Goal: Task Accomplishment & Management: Manage account settings

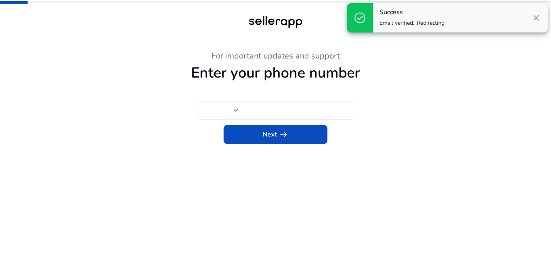
type input "****"
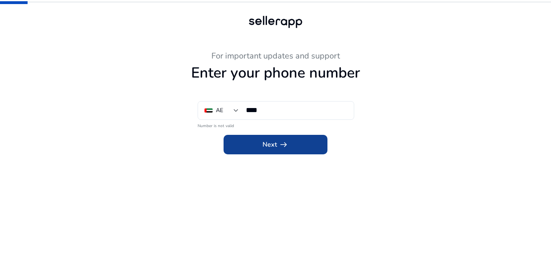
click at [276, 142] on span "Next arrow_right_alt" at bounding box center [276, 145] width 26 height 10
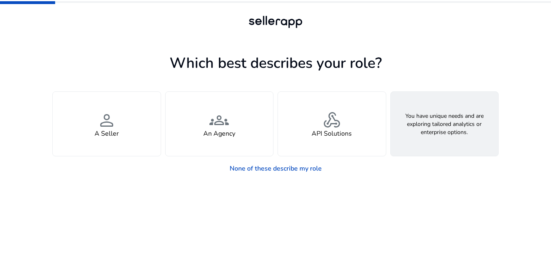
click at [461, 121] on div "feature_search Looking for Custom Solutions" at bounding box center [445, 124] width 108 height 64
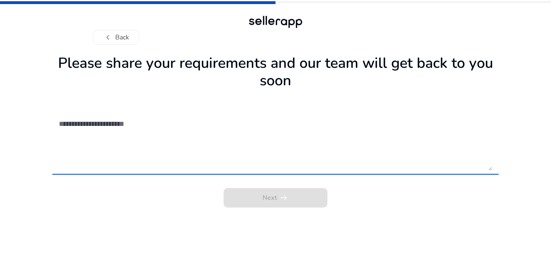
click at [211, 136] on textarea at bounding box center [276, 142] width 434 height 58
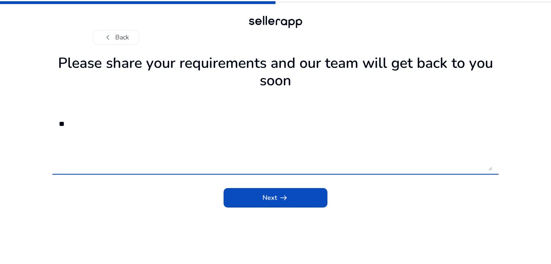
type textarea "*"
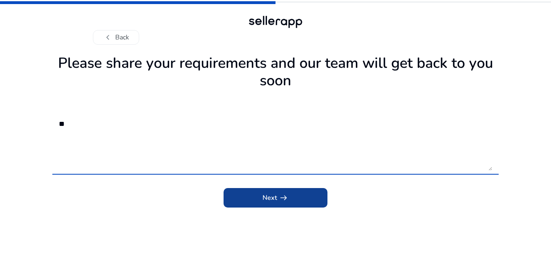
type textarea "**"
click at [281, 195] on span "arrow_right_alt" at bounding box center [284, 198] width 10 height 10
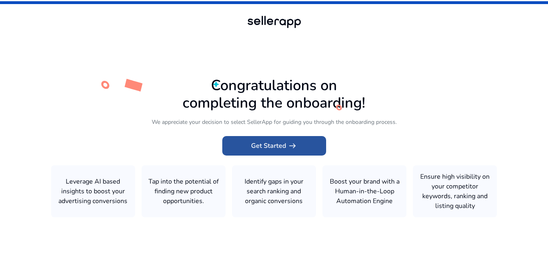
click at [287, 152] on span at bounding box center [274, 145] width 104 height 19
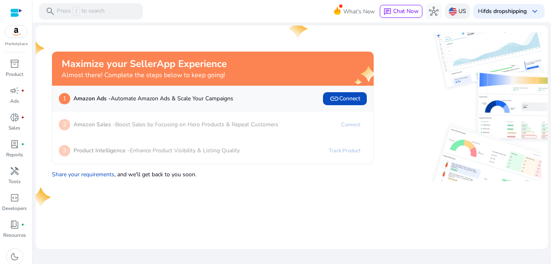
click at [463, 12] on p "US" at bounding box center [463, 11] width 8 height 14
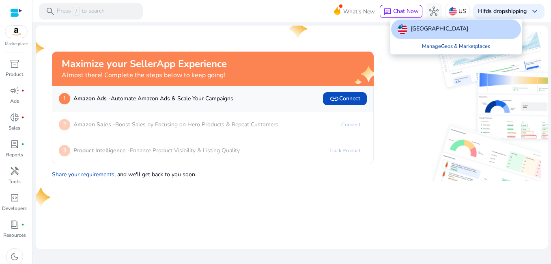
click at [453, 45] on link "Manage Geos & Marketplaces" at bounding box center [456, 46] width 81 height 15
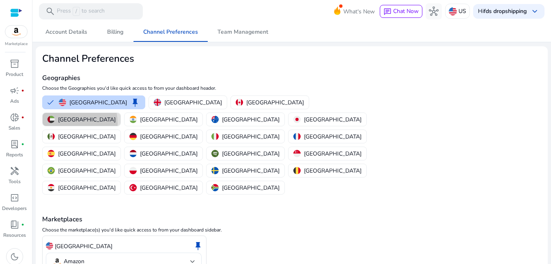
click at [121, 113] on button "[GEOGRAPHIC_DATA]" at bounding box center [82, 119] width 78 height 13
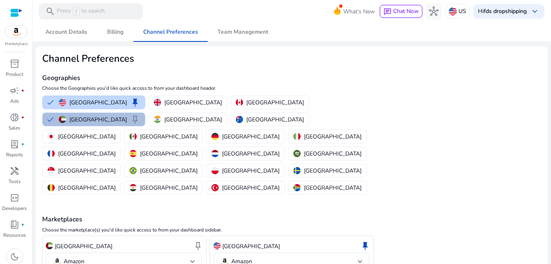
scroll to position [22, 0]
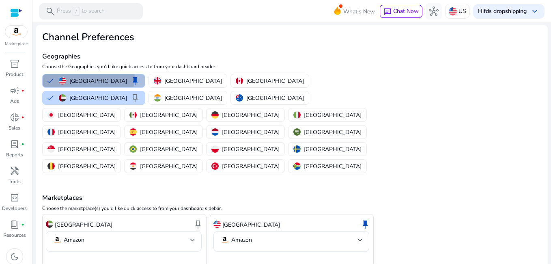
click at [88, 77] on p "[GEOGRAPHIC_DATA]" at bounding box center [98, 81] width 58 height 9
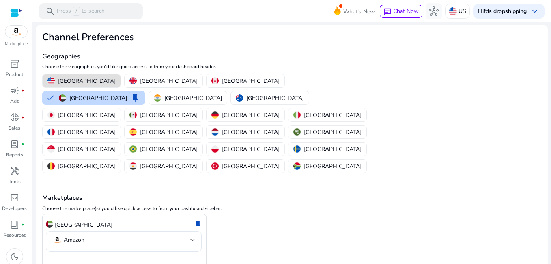
scroll to position [0, 0]
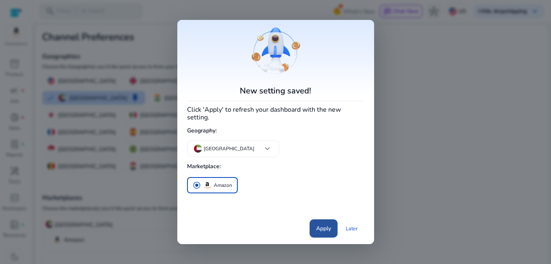
click at [317, 232] on span "Apply" at bounding box center [323, 228] width 15 height 9
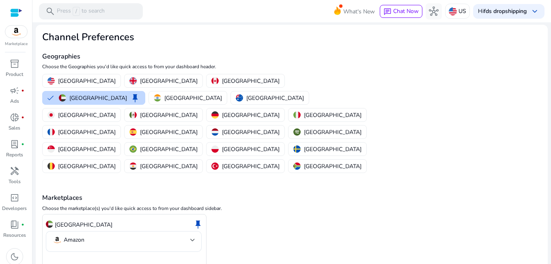
click at [19, 10] on div at bounding box center [16, 12] width 12 height 9
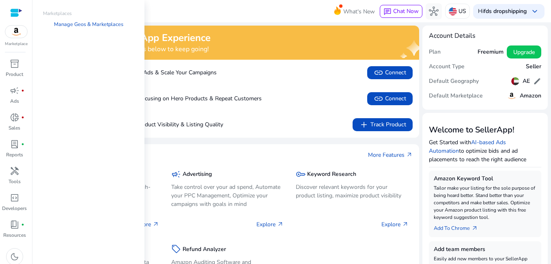
click at [15, 35] on img at bounding box center [16, 32] width 22 height 12
click at [70, 24] on link "Manage Geos & Marketplaces" at bounding box center [88, 24] width 82 height 15
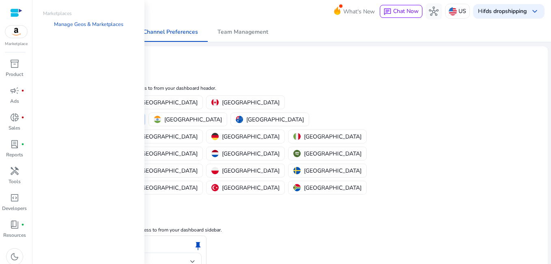
click at [20, 34] on img at bounding box center [16, 32] width 22 height 12
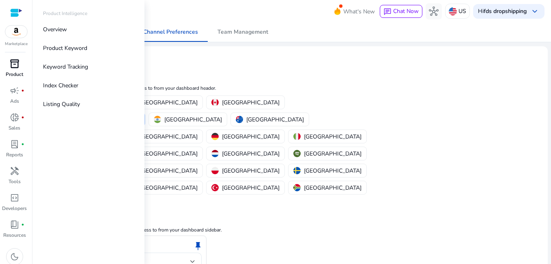
click at [19, 67] on span "inventory_2" at bounding box center [15, 64] width 10 height 10
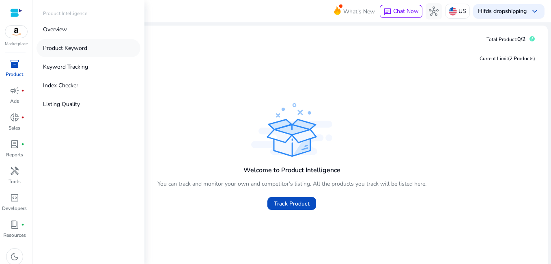
click at [59, 50] on p "Product Keyword" at bounding box center [65, 48] width 44 height 9
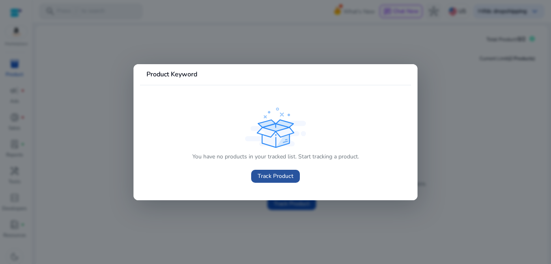
click at [267, 173] on span "Track Product" at bounding box center [276, 176] width 36 height 9
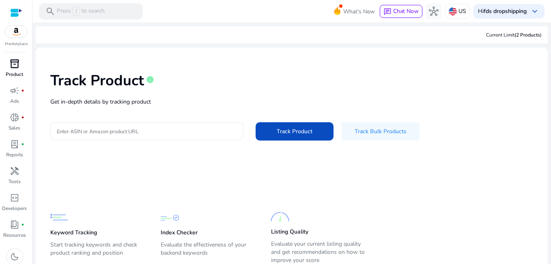
click at [217, 133] on input "Enter ASIN or Amazon product URL" at bounding box center [147, 131] width 180 height 9
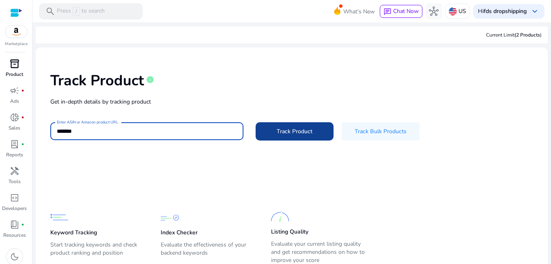
click at [303, 130] on span "Track Product" at bounding box center [295, 131] width 36 height 9
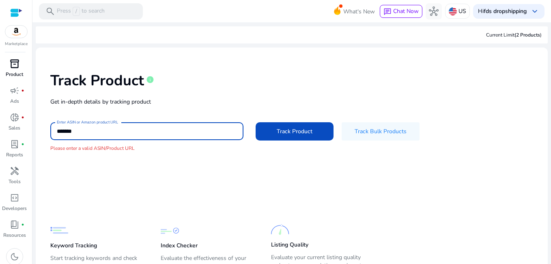
click at [204, 133] on input "*******" at bounding box center [147, 131] width 180 height 9
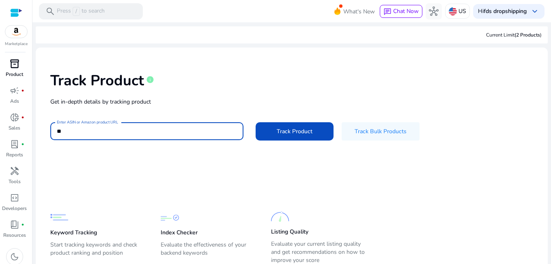
type input "*"
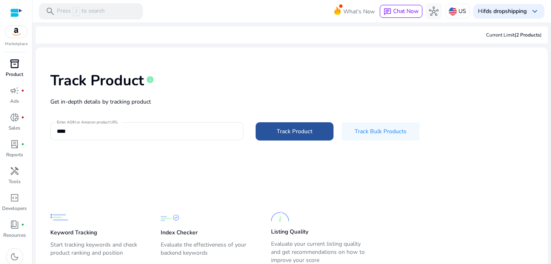
click at [296, 127] on span "Track Product" at bounding box center [295, 131] width 36 height 9
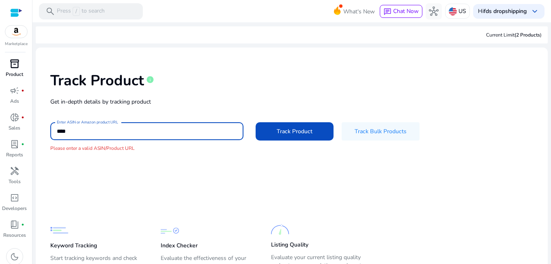
click at [156, 134] on input "****" at bounding box center [147, 131] width 180 height 9
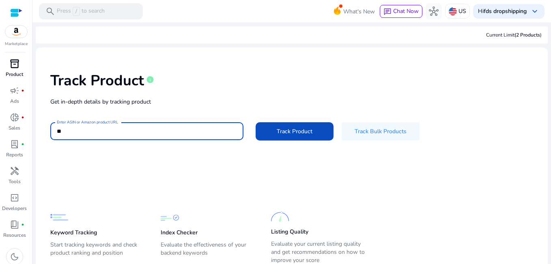
type input "*"
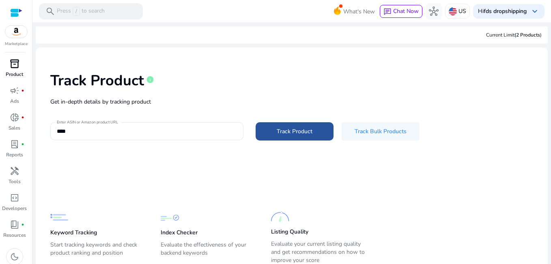
click at [282, 132] on span "Track Product" at bounding box center [295, 131] width 36 height 9
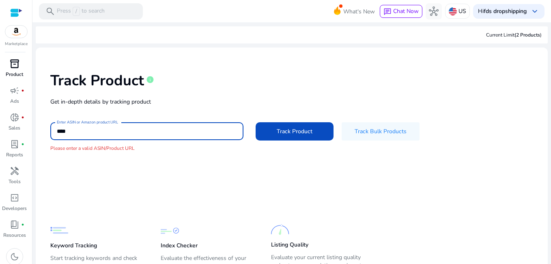
click at [216, 130] on input "****" at bounding box center [147, 131] width 180 height 9
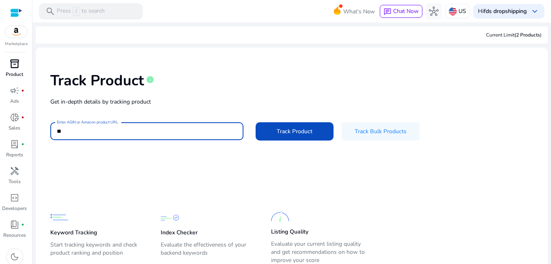
type input "*"
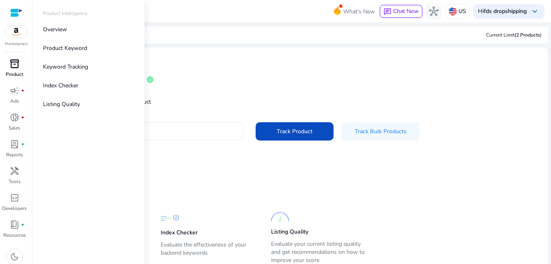
click at [22, 68] on div "inventory_2" at bounding box center [14, 63] width 23 height 13
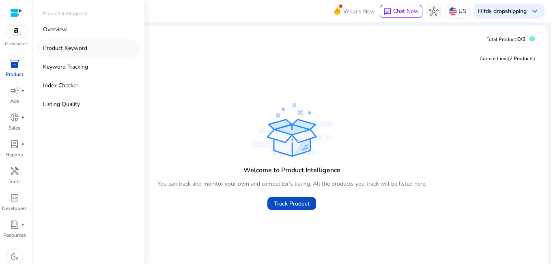
click at [60, 45] on p "Product Keyword" at bounding box center [65, 48] width 44 height 9
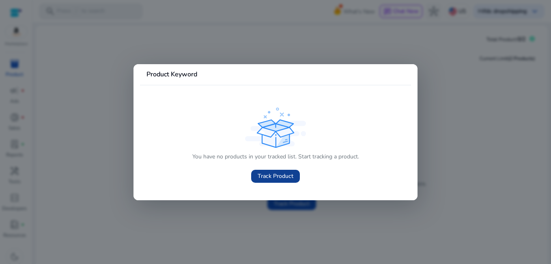
click at [289, 174] on span "Track Product" at bounding box center [276, 176] width 36 height 9
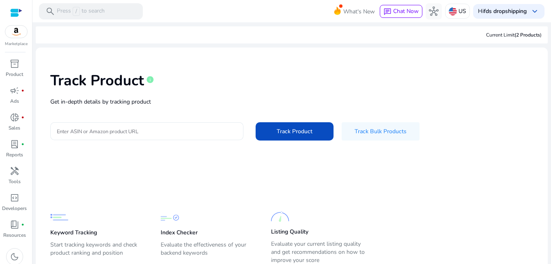
click at [191, 138] on div at bounding box center [147, 131] width 180 height 18
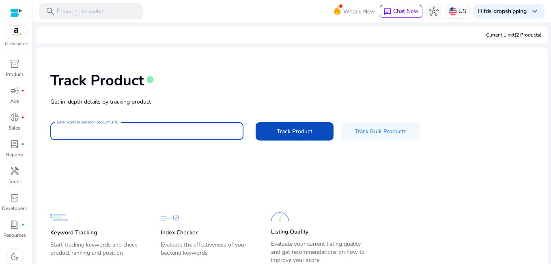
type input "*"
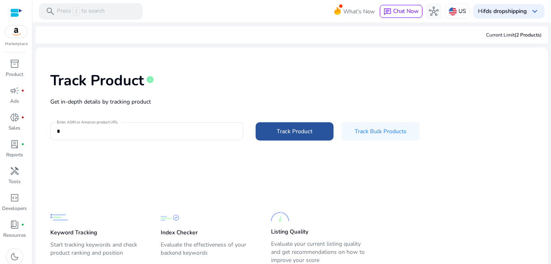
click at [278, 129] on span "Track Product" at bounding box center [295, 131] width 36 height 9
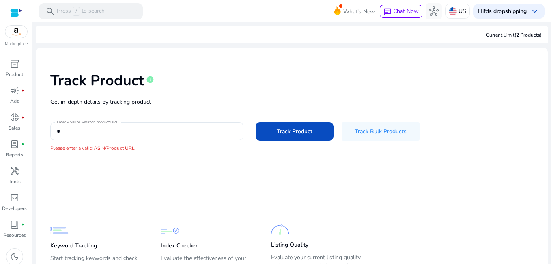
click at [200, 73] on div "Track Product info" at bounding box center [291, 78] width 483 height 33
click at [168, 129] on input "*" at bounding box center [147, 131] width 180 height 9
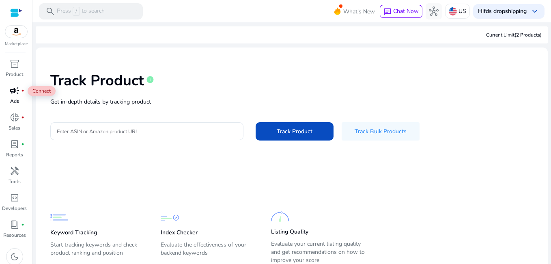
click at [22, 91] on span "fiber_manual_record" at bounding box center [22, 90] width 3 height 3
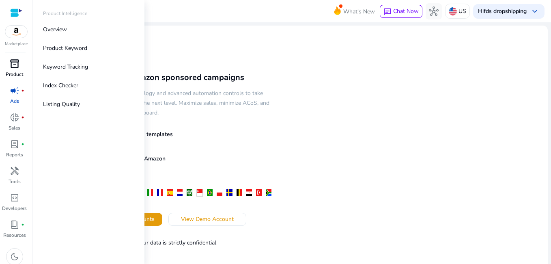
click at [21, 69] on div "inventory_2" at bounding box center [14, 63] width 23 height 13
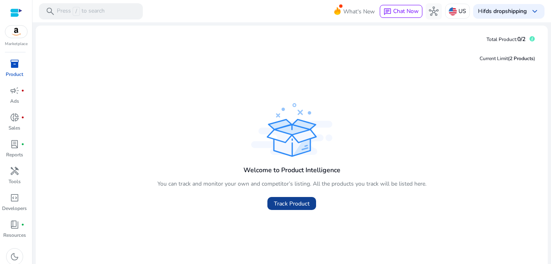
click at [277, 205] on span "Track Product" at bounding box center [292, 203] width 36 height 9
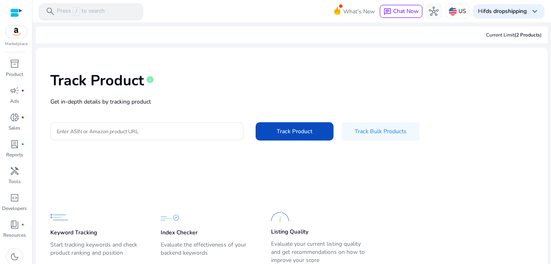
click at [117, 8] on div "search Press / to search" at bounding box center [91, 11] width 104 height 16
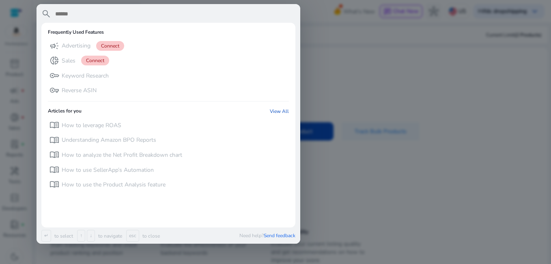
click at [117, 9] on div "search Frequently Used Features campaign Advertising Connect donut_small Sales …" at bounding box center [169, 123] width 264 height 239
click at [332, 91] on div at bounding box center [275, 132] width 551 height 264
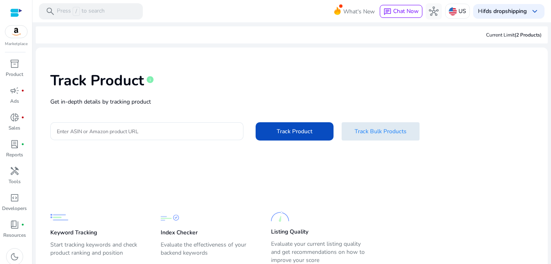
click at [372, 130] on span "Track Bulk Products" at bounding box center [381, 131] width 52 height 9
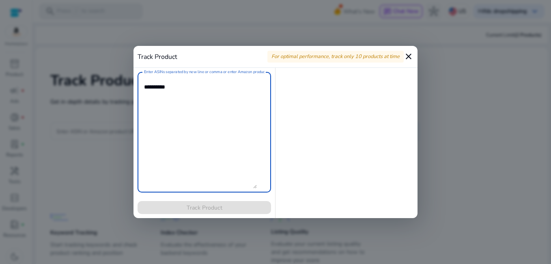
click at [410, 53] on mat-icon "close" at bounding box center [409, 57] width 10 height 10
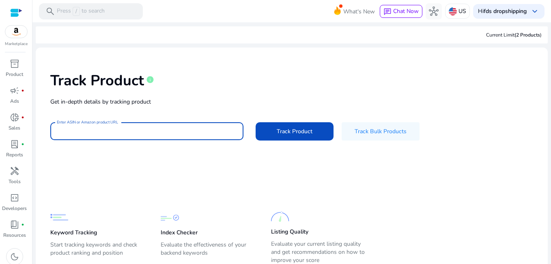
click at [179, 134] on input "Enter ASIN or Amazon product URL" at bounding box center [147, 131] width 180 height 9
click at [272, 130] on span at bounding box center [295, 130] width 78 height 19
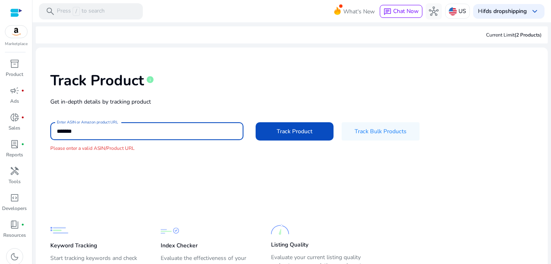
click at [189, 132] on input "*******" at bounding box center [147, 131] width 180 height 9
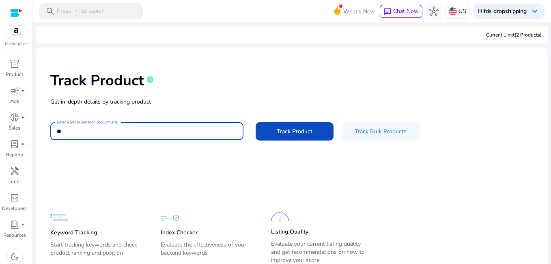
type input "*"
click at [183, 131] on input "Enter ASIN or Amazon product URL" at bounding box center [147, 131] width 180 height 9
paste input "**********"
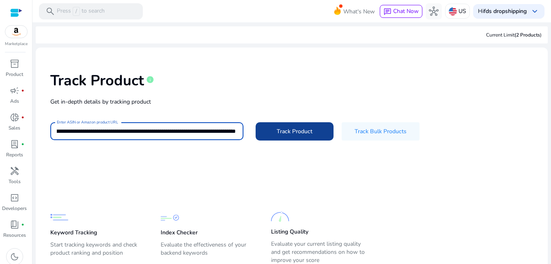
type input "**********"
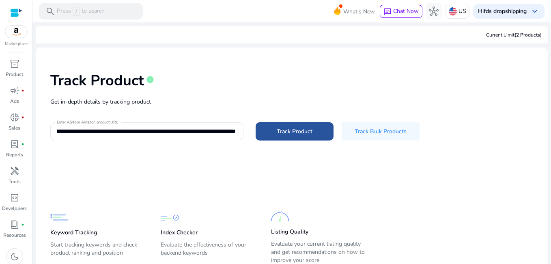
scroll to position [0, 0]
click at [287, 134] on span "Track Product" at bounding box center [295, 131] width 36 height 9
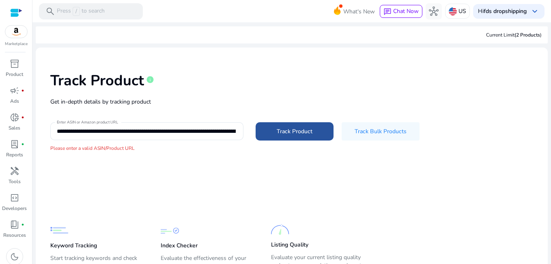
click at [279, 132] on span "Track Product" at bounding box center [295, 131] width 36 height 9
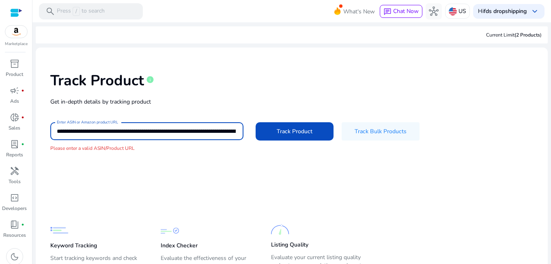
click at [116, 129] on input "**********" at bounding box center [146, 131] width 179 height 9
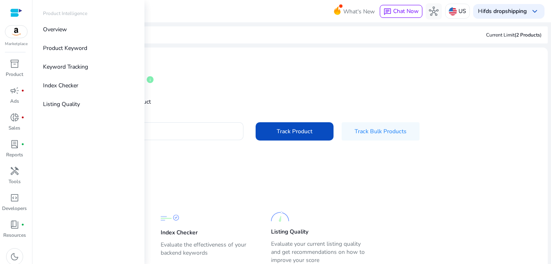
click at [16, 67] on span "inventory_2" at bounding box center [15, 64] width 10 height 10
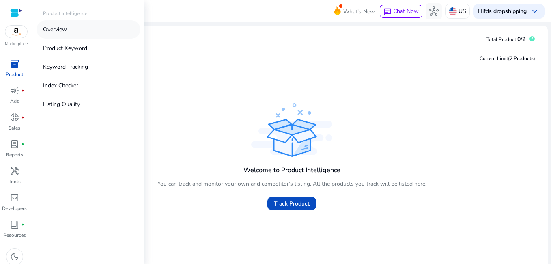
click at [59, 30] on p "Overview" at bounding box center [55, 29] width 24 height 9
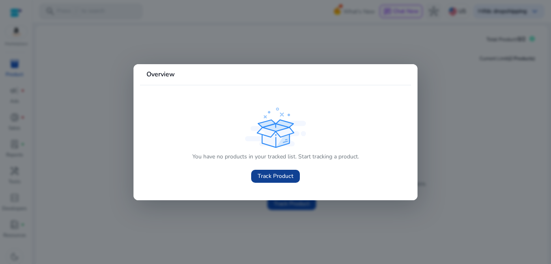
click at [272, 171] on span at bounding box center [275, 175] width 49 height 19
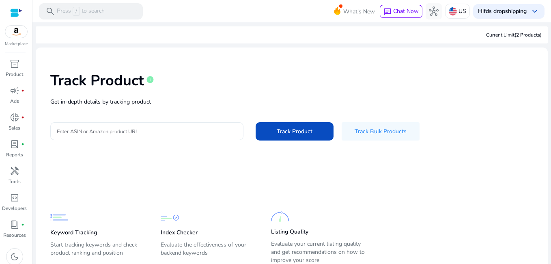
click at [171, 132] on input "Enter ASIN or Amazon product URL" at bounding box center [147, 131] width 180 height 9
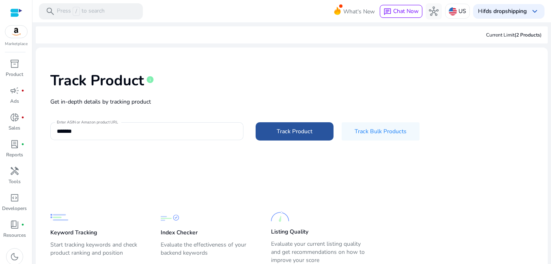
click at [303, 129] on span "Track Product" at bounding box center [295, 131] width 36 height 9
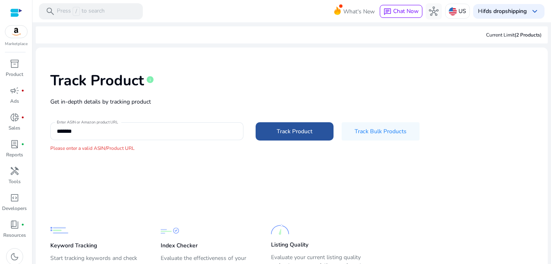
click at [303, 129] on span "Track Product" at bounding box center [295, 131] width 36 height 9
click at [149, 131] on input "*******" at bounding box center [147, 131] width 180 height 9
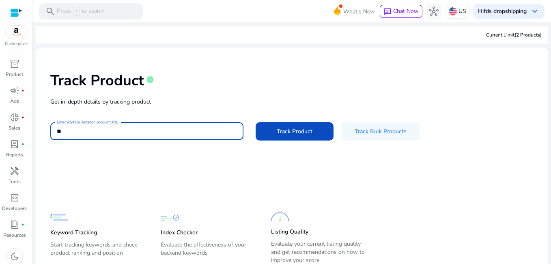
type input "*"
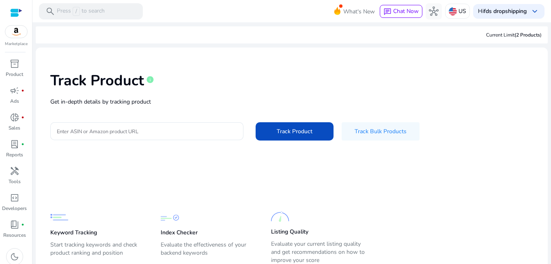
click at [19, 9] on div at bounding box center [16, 12] width 12 height 9
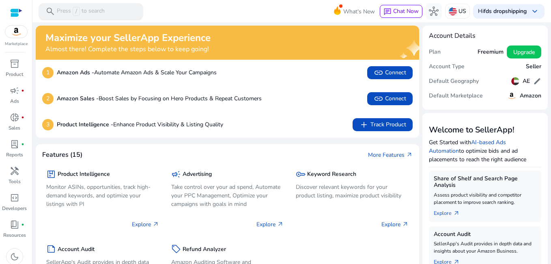
click at [99, 10] on p "Press / to search" at bounding box center [81, 11] width 48 height 9
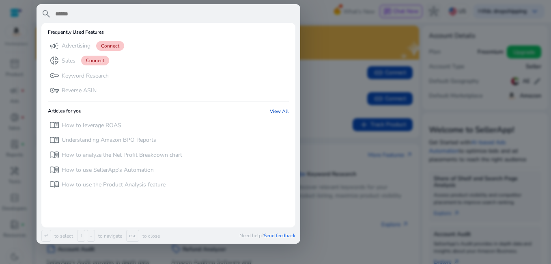
click at [99, 10] on input "text" at bounding box center [174, 14] width 241 height 10
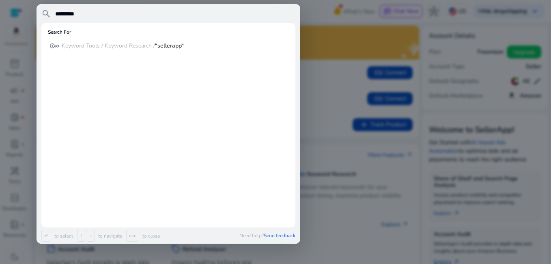
type input "*********"
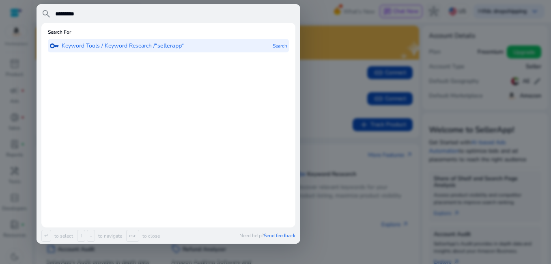
click at [127, 41] on div "key Keyword Tools / Keyword Research / “sellerapp“" at bounding box center [117, 45] width 134 height 13
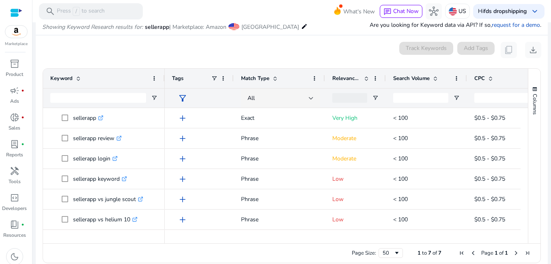
scroll to position [97, 0]
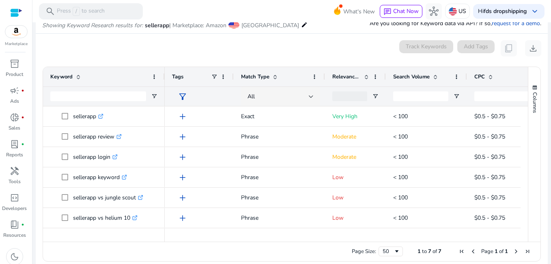
click at [301, 26] on mat-icon "edit" at bounding box center [304, 25] width 6 height 10
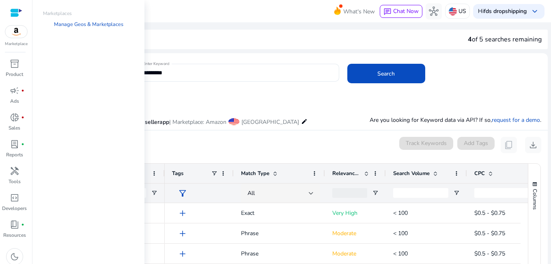
scroll to position [97, 0]
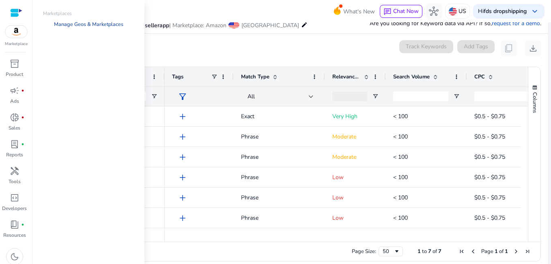
click at [73, 26] on link "Manage Geos & Marketplaces" at bounding box center [88, 24] width 82 height 15
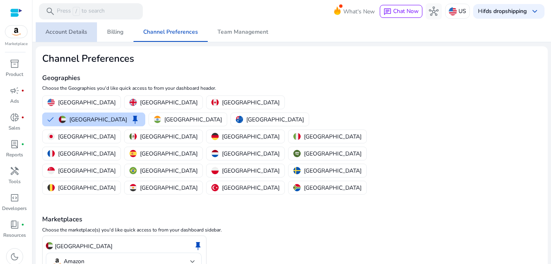
click at [76, 34] on span "Account Details" at bounding box center [66, 32] width 42 height 6
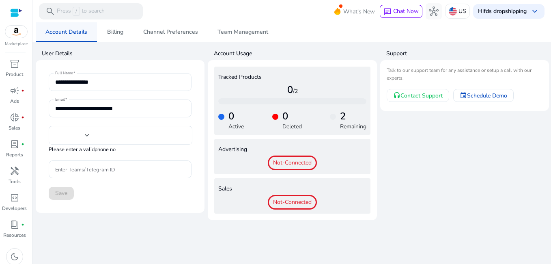
type input "****"
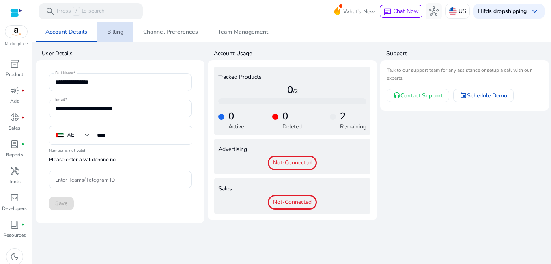
click at [121, 30] on span "Billing" at bounding box center [115, 32] width 16 height 6
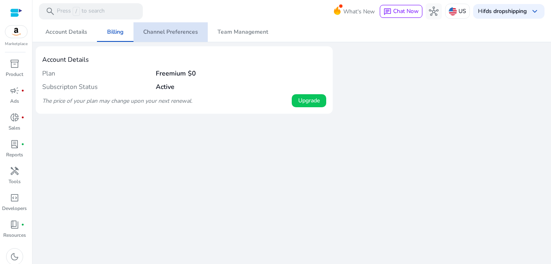
click at [160, 39] on span "Channel Preferences" at bounding box center [170, 31] width 55 height 19
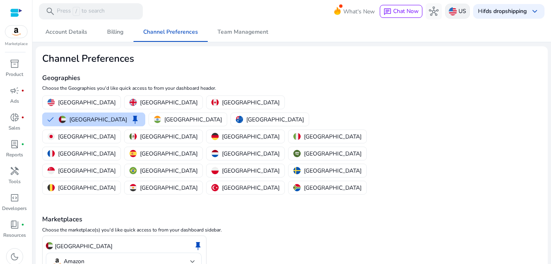
click at [460, 11] on p "US" at bounding box center [463, 11] width 8 height 14
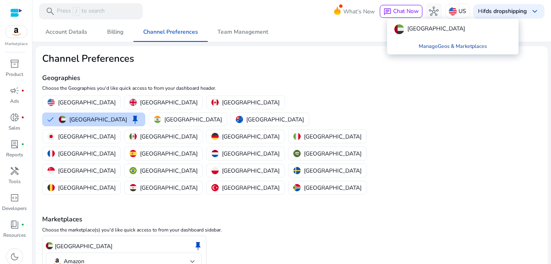
click at [452, 44] on link "Manage Geos & Marketplaces" at bounding box center [452, 46] width 81 height 15
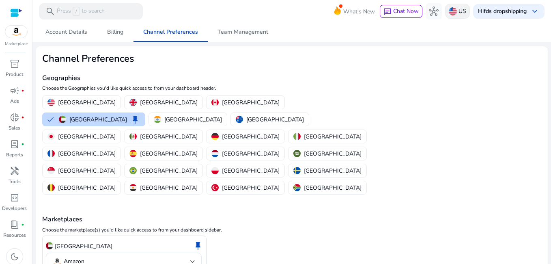
click at [459, 15] on p "US" at bounding box center [463, 11] width 8 height 14
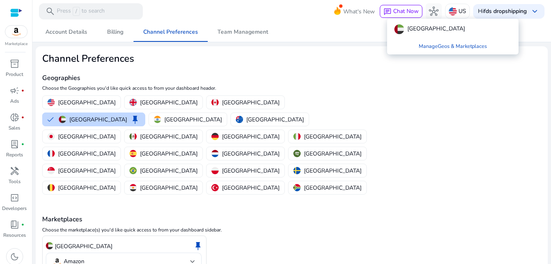
click at [441, 58] on div at bounding box center [275, 132] width 551 height 264
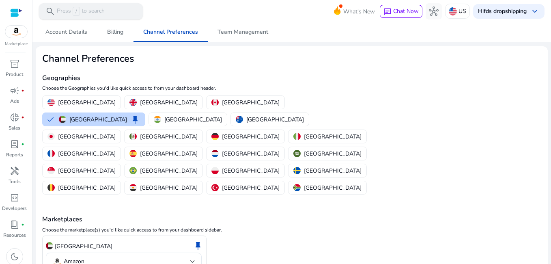
click at [110, 13] on div "search Press / to search" at bounding box center [91, 11] width 104 height 16
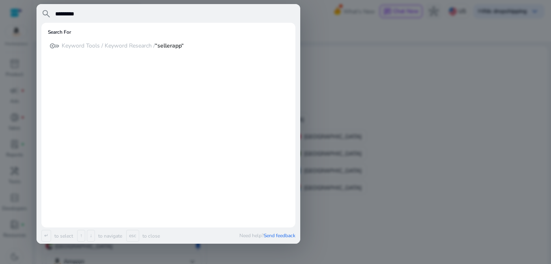
type input "*********"
click at [339, 50] on div at bounding box center [275, 132] width 551 height 264
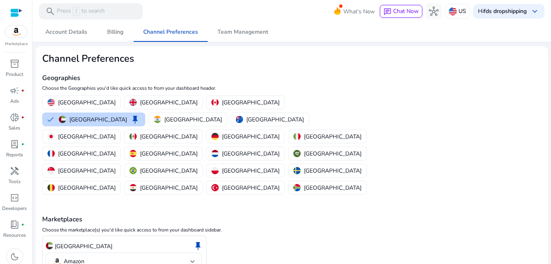
drag, startPoint x: 547, startPoint y: 87, endPoint x: 550, endPoint y: 111, distance: 23.7
click at [550, 111] on mat-sidenav-content "search Press / to search What's New chat Chat Now hub US Hi fds dropshipping ke…" at bounding box center [291, 132] width 519 height 264
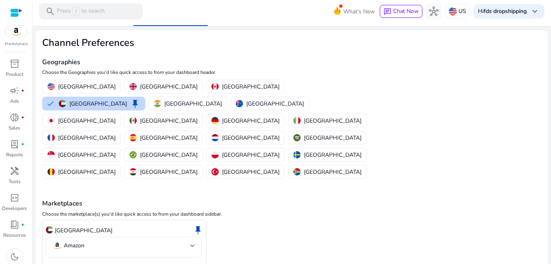
scroll to position [22, 0]
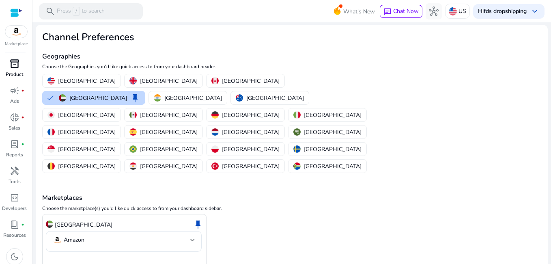
click at [18, 67] on span "inventory_2" at bounding box center [15, 64] width 10 height 10
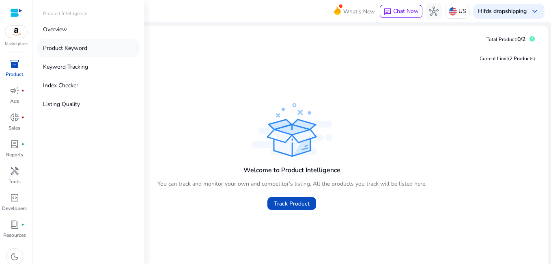
click at [65, 43] on link "Product Keyword" at bounding box center [89, 48] width 104 height 18
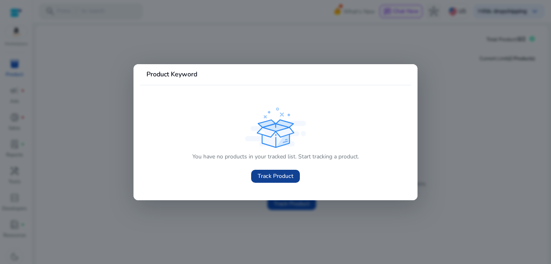
click at [277, 175] on span "Track Product" at bounding box center [276, 176] width 36 height 9
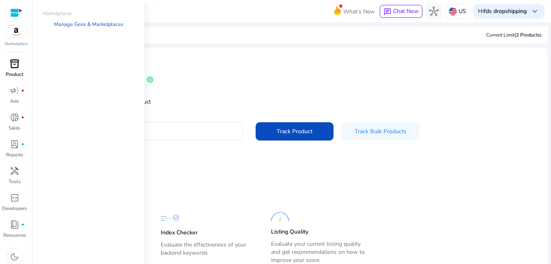
click at [21, 33] on img at bounding box center [16, 32] width 22 height 12
click at [63, 26] on link "Manage Geos & Marketplaces" at bounding box center [88, 24] width 82 height 15
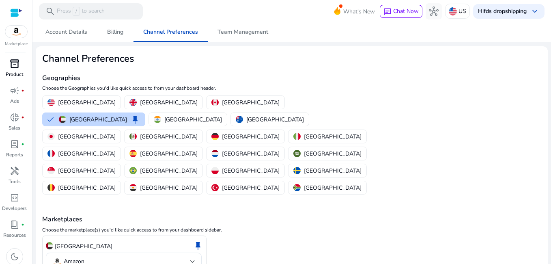
click at [289, 226] on p "Choose the marketplace(s) you'd like quick access to from your dashboard sideba…" at bounding box center [291, 229] width 499 height 7
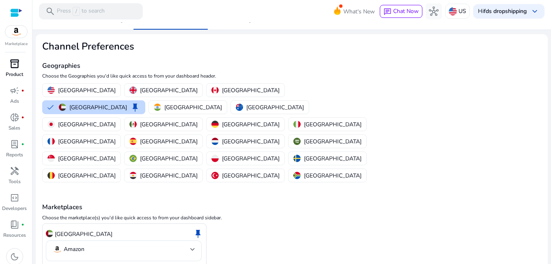
scroll to position [17, 0]
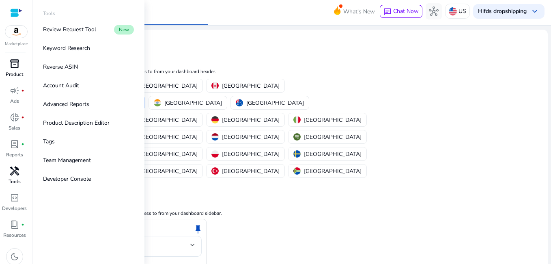
click at [17, 168] on span "handyman" at bounding box center [15, 171] width 10 height 10
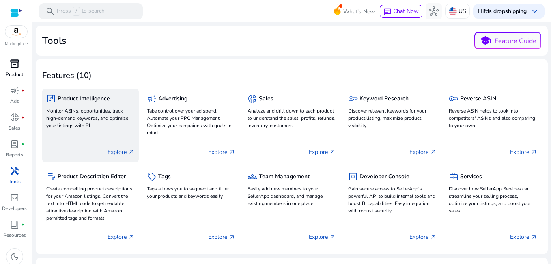
click at [114, 112] on p "Monitor ASINs, opportunities, track high-demand keywords, and optimize your lis…" at bounding box center [90, 118] width 88 height 22
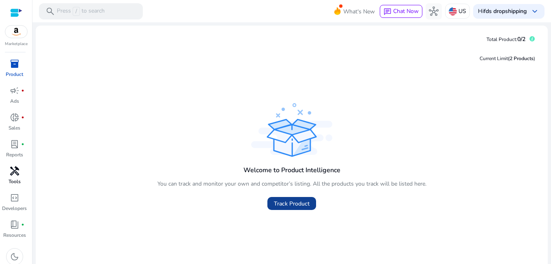
click at [294, 201] on span "Track Product" at bounding box center [292, 203] width 36 height 9
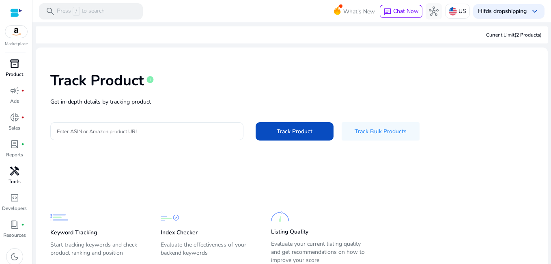
click at [171, 136] on div at bounding box center [147, 131] width 180 height 18
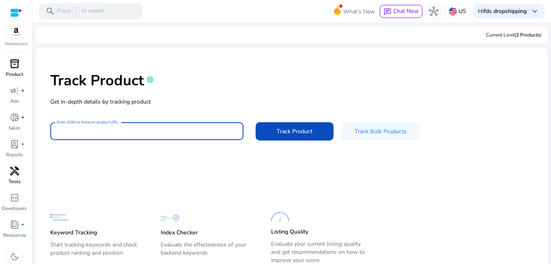
click at [140, 135] on input "Enter ASIN or Amazon product URL" at bounding box center [147, 131] width 180 height 9
click at [21, 73] on p "Product" at bounding box center [14, 74] width 17 height 7
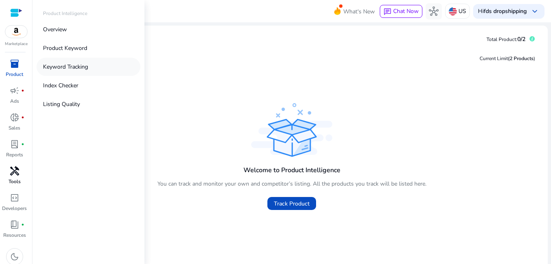
click at [67, 67] on p "Keyword Tracking" at bounding box center [65, 67] width 45 height 9
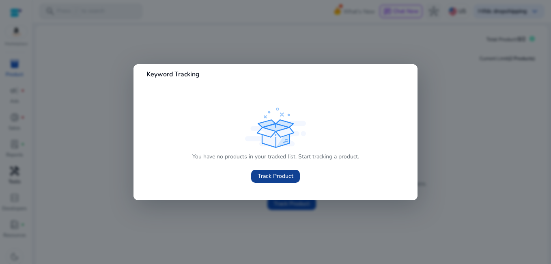
click at [272, 175] on span "Track Product" at bounding box center [276, 176] width 36 height 9
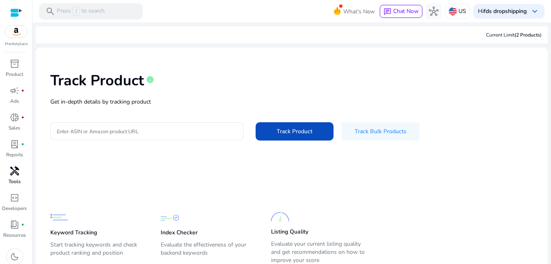
click at [193, 110] on div "Track Product info Get in-depth details by tracking product Enter ASIN or Amazo…" at bounding box center [291, 105] width 499 height 103
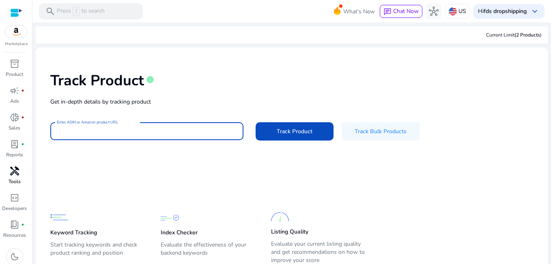
click at [183, 127] on input "Enter ASIN or Amazon product URL" at bounding box center [147, 131] width 180 height 9
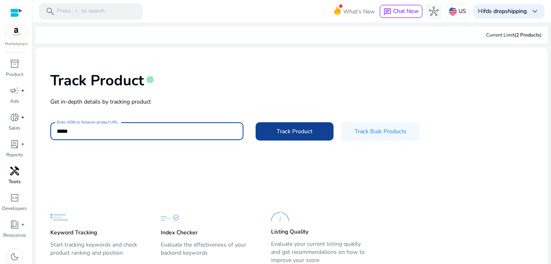
type input "*****"
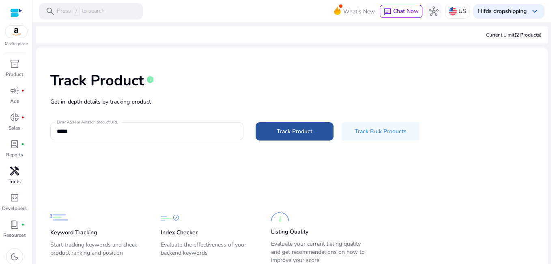
click at [301, 130] on span "Track Product" at bounding box center [295, 131] width 36 height 9
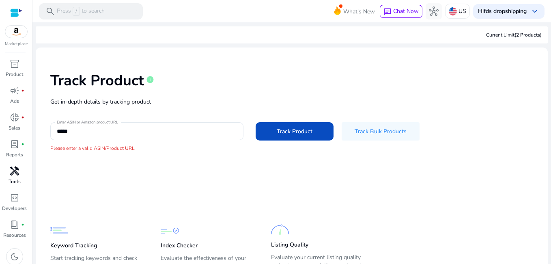
click at [13, 11] on div at bounding box center [16, 12] width 12 height 9
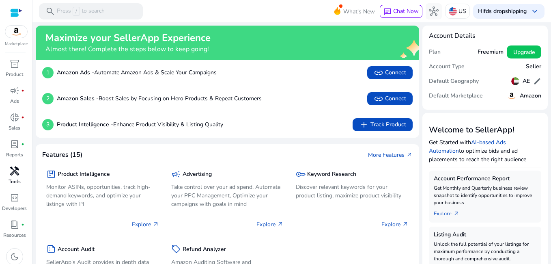
click at [20, 9] on div at bounding box center [16, 12] width 12 height 9
click at [20, 11] on div at bounding box center [16, 12] width 12 height 9
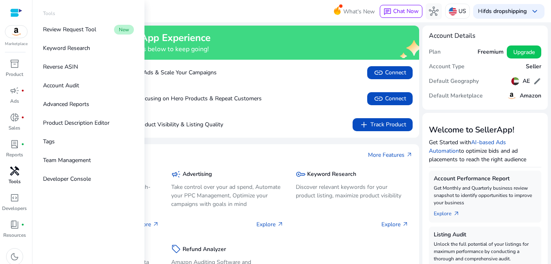
click at [15, 171] on span "handyman" at bounding box center [15, 171] width 10 height 10
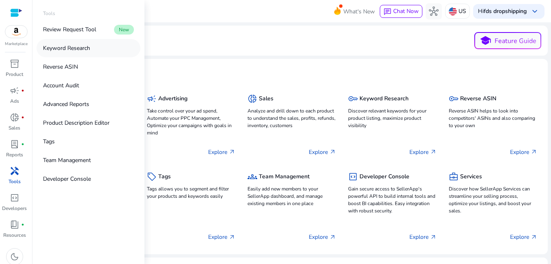
click at [72, 49] on p "Keyword Research" at bounding box center [66, 48] width 47 height 9
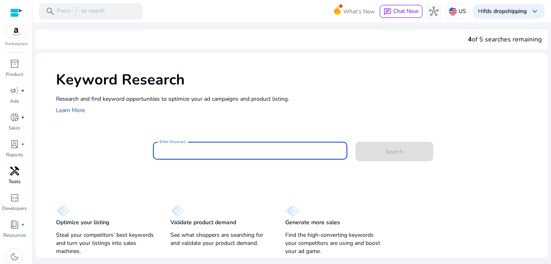
click at [204, 149] on input "Enter Keyword" at bounding box center [250, 150] width 181 height 9
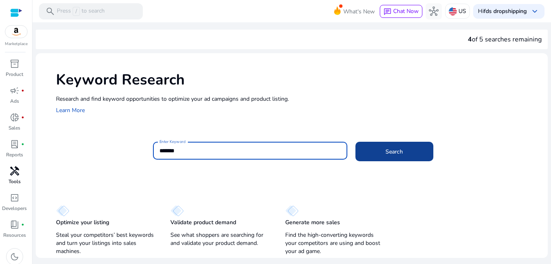
type input "*******"
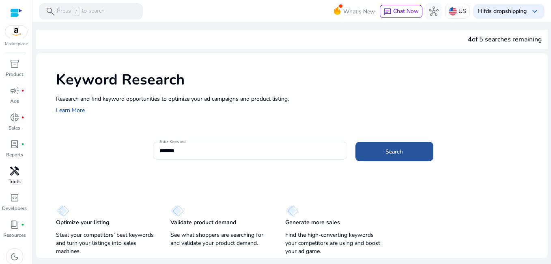
click at [379, 150] on span at bounding box center [395, 151] width 78 height 19
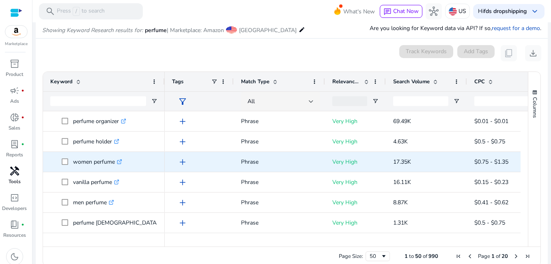
scroll to position [97, 0]
